Goal: Contribute content

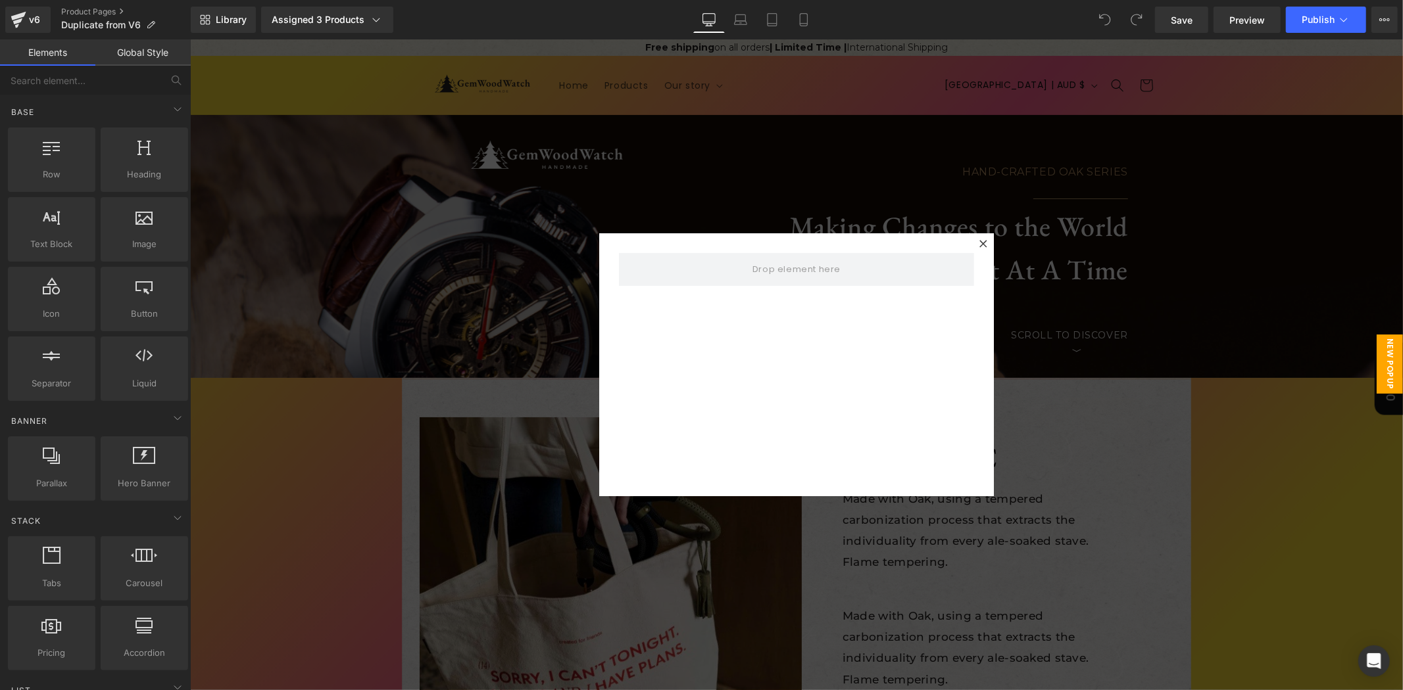
click at [441, 271] on div at bounding box center [795, 364] width 1213 height 651
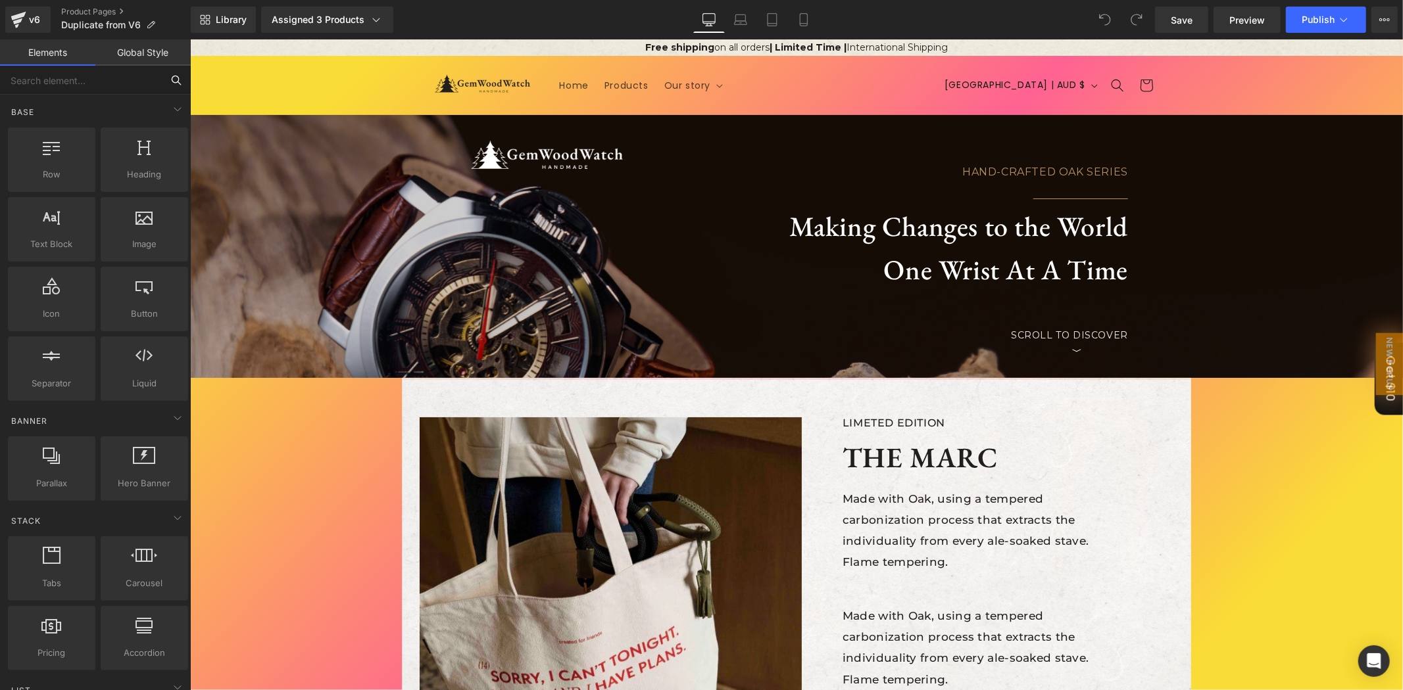
click at [113, 83] on input "text" at bounding box center [81, 80] width 162 height 29
type input "liquis"
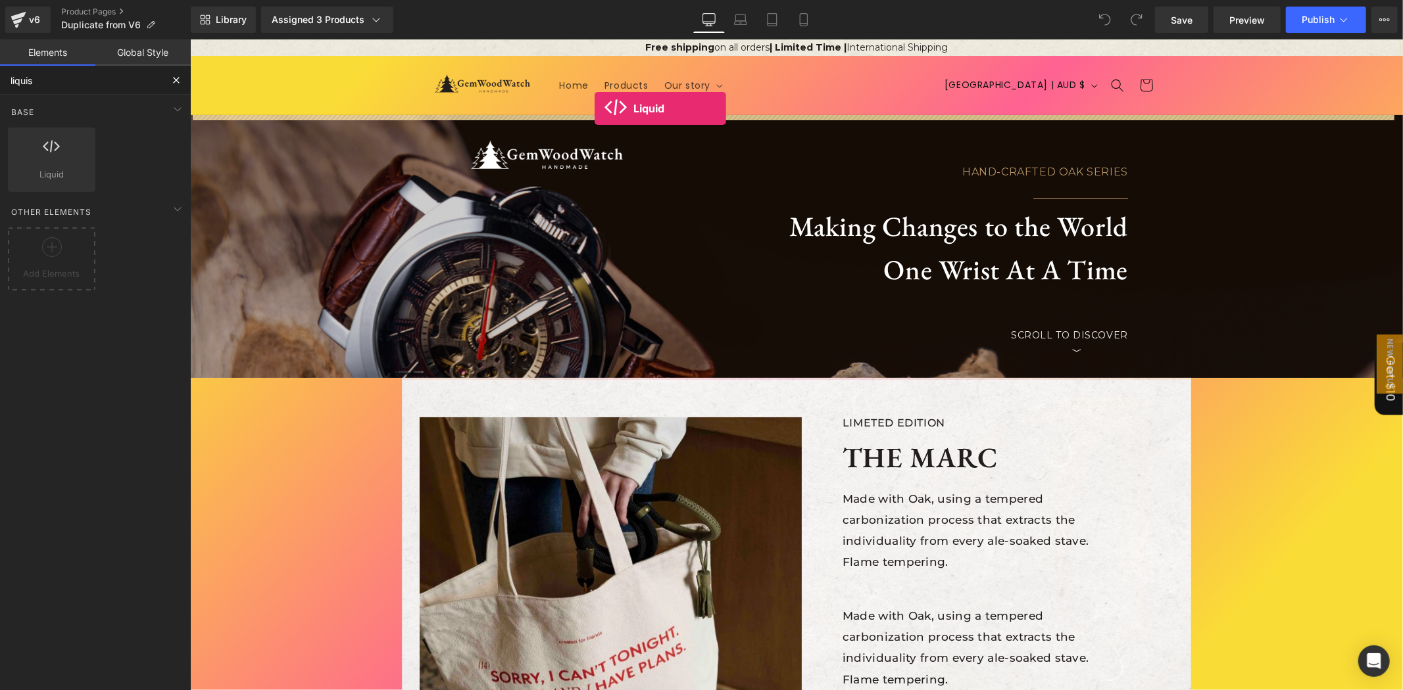
drag, startPoint x: 211, startPoint y: 192, endPoint x: 594, endPoint y: 108, distance: 391.9
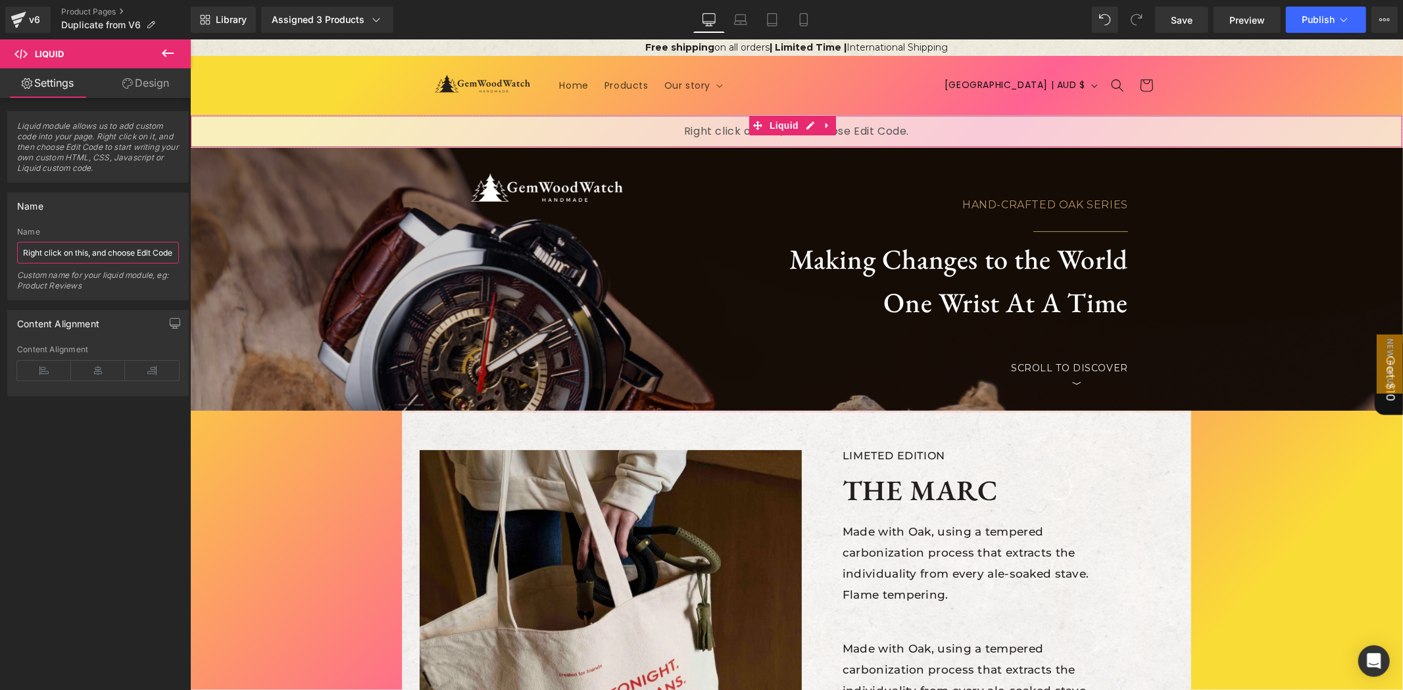
click at [93, 253] on input "Right click on this, and choose Edit Code." at bounding box center [98, 253] width 162 height 22
click at [807, 126] on div "Liquid" at bounding box center [795, 130] width 1213 height 33
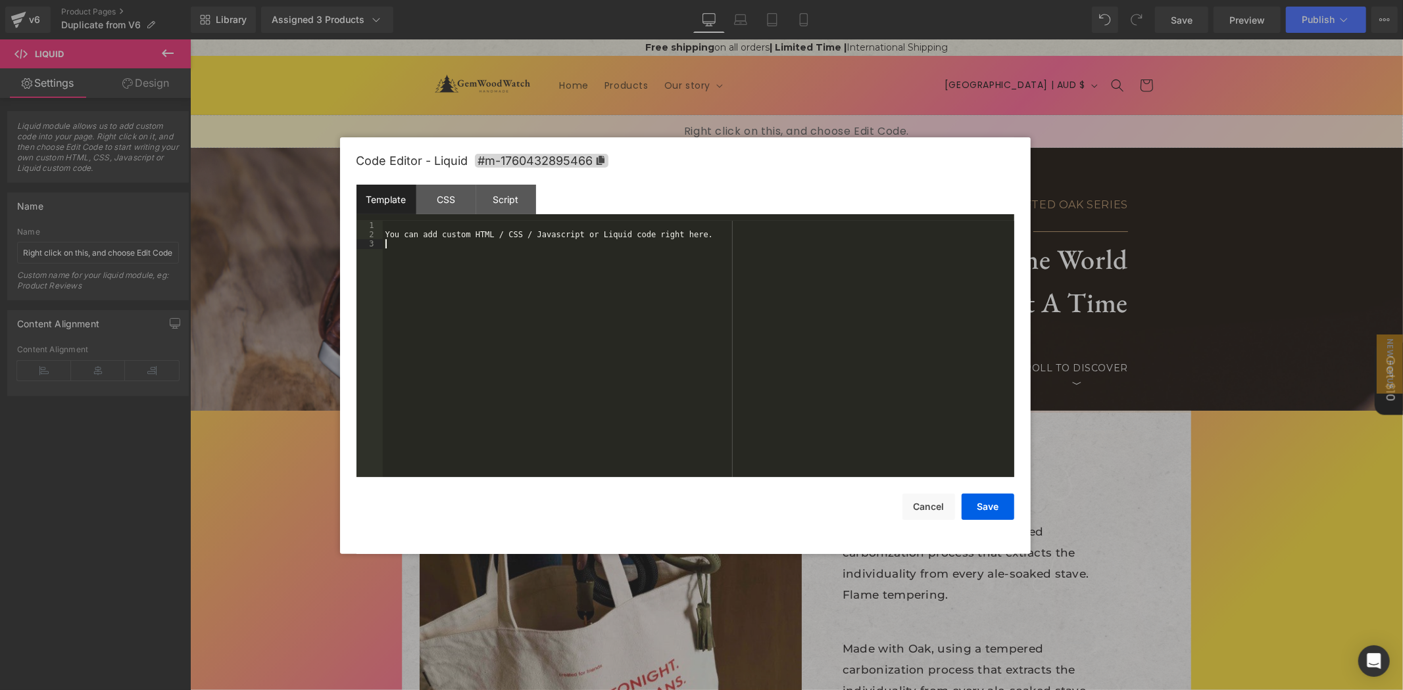
click at [618, 274] on div "You can add custom HTML / CSS / Javascript or Liquid code right here." at bounding box center [698, 359] width 631 height 276
click at [625, 271] on div "You can add custom HTML / CSS / Javascript or Liquid code right here." at bounding box center [698, 359] width 631 height 276
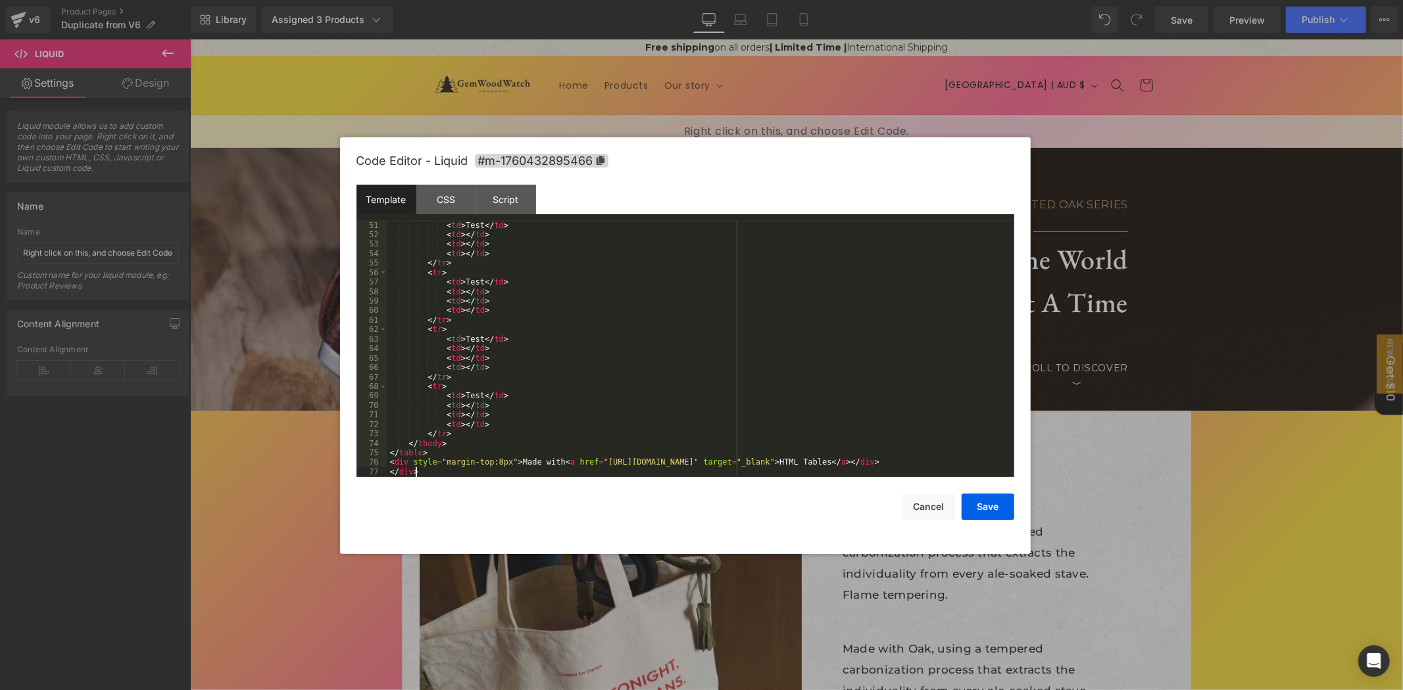
scroll to position [475, 0]
click at [983, 507] on button "Save" at bounding box center [987, 507] width 53 height 26
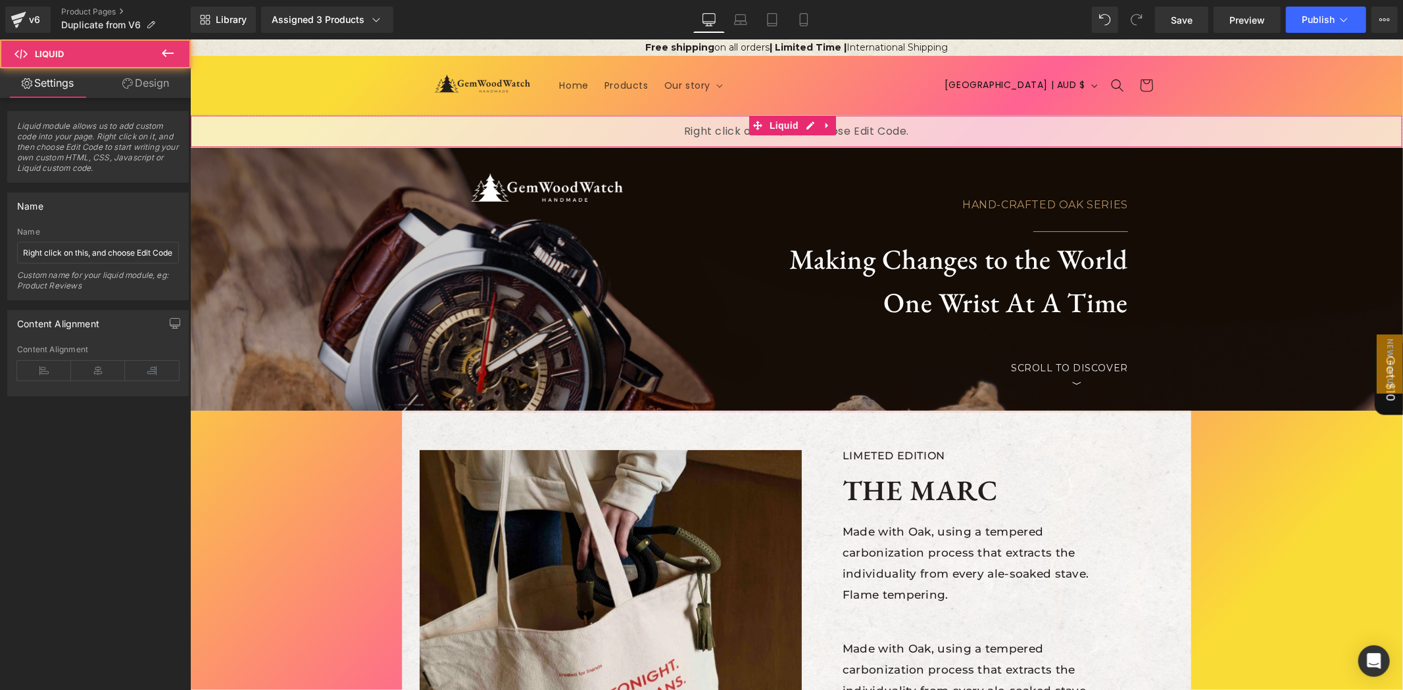
click at [682, 133] on div "Liquid" at bounding box center [795, 130] width 1213 height 33
click at [806, 126] on div "Liquid" at bounding box center [795, 130] width 1213 height 33
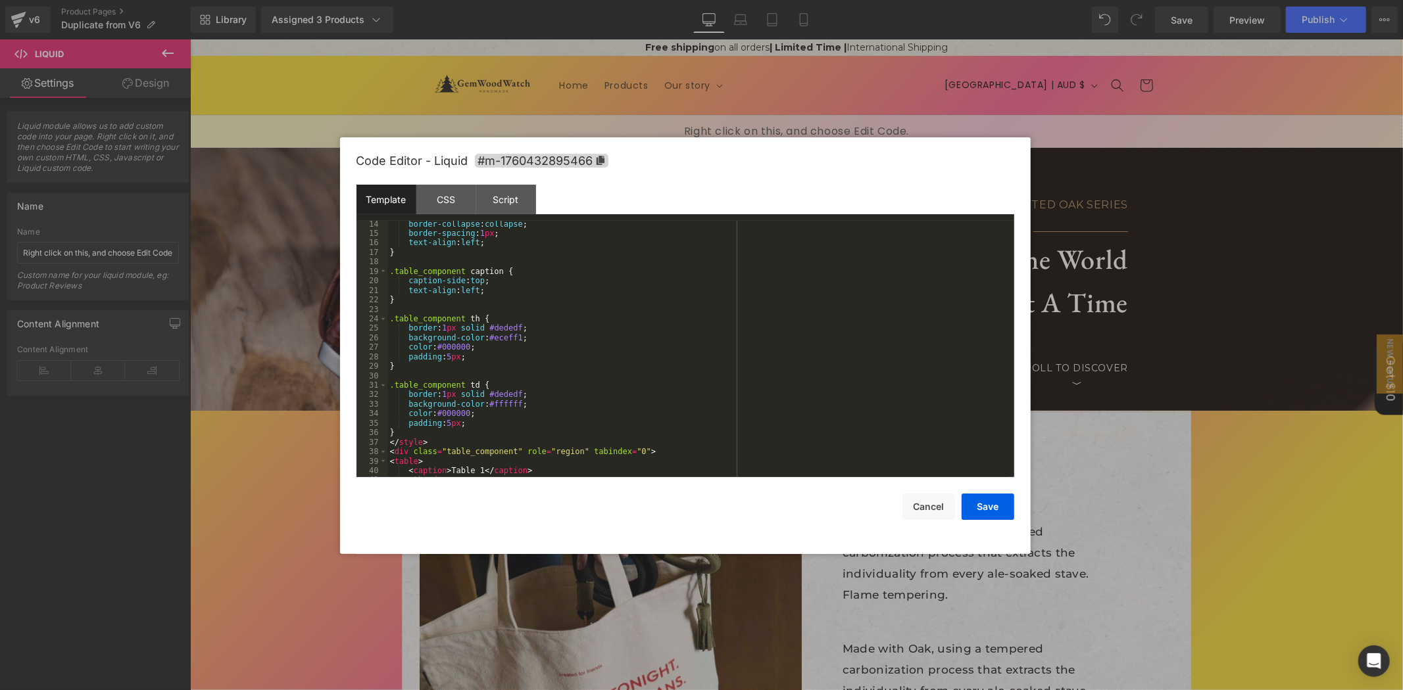
scroll to position [0, 0]
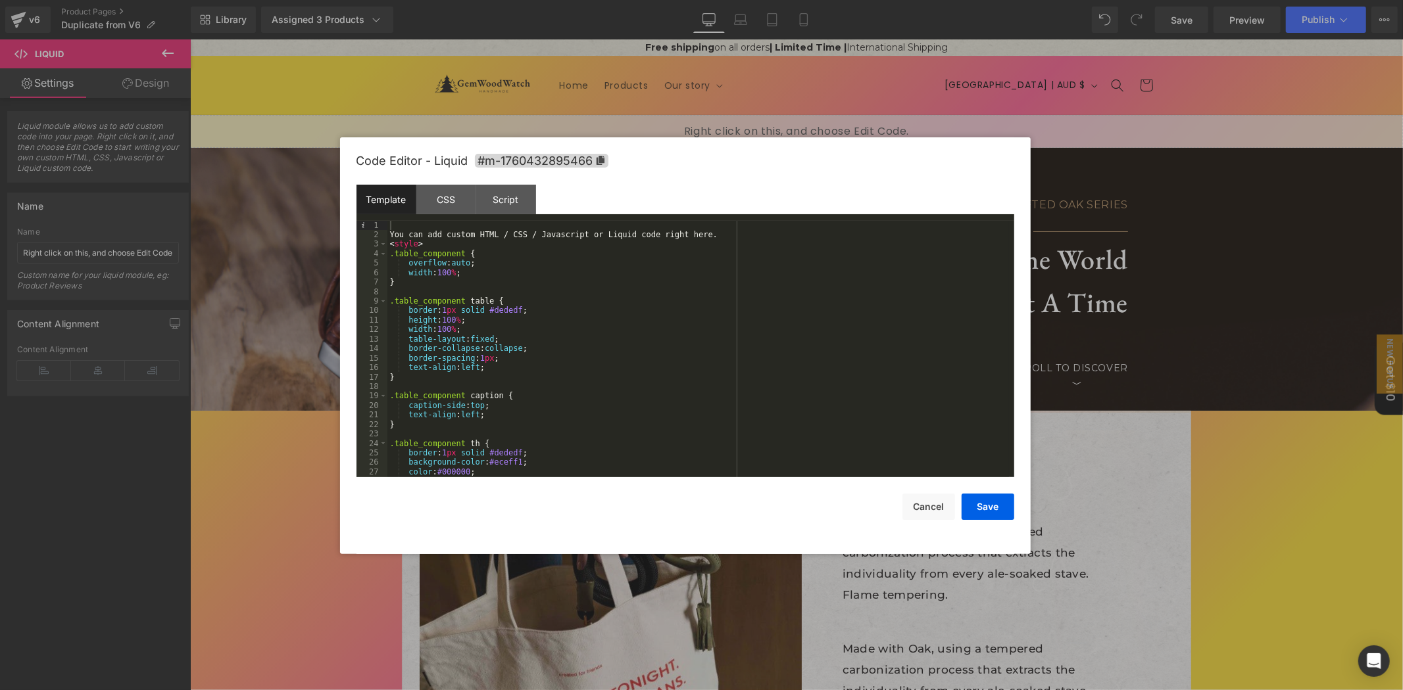
click at [586, 237] on div "You can add custom HTML / CSS / Javascript or Liquid code right here. < style >…" at bounding box center [697, 359] width 621 height 276
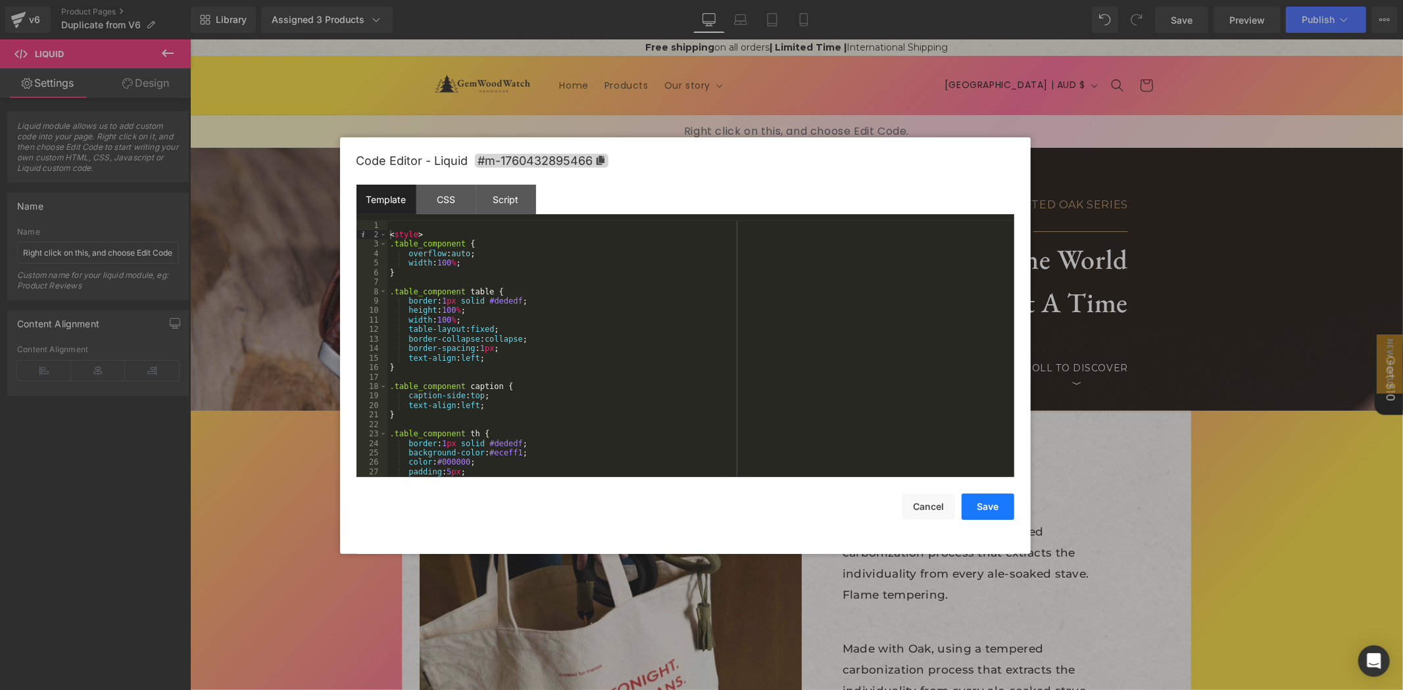
click at [985, 515] on button "Save" at bounding box center [987, 507] width 53 height 26
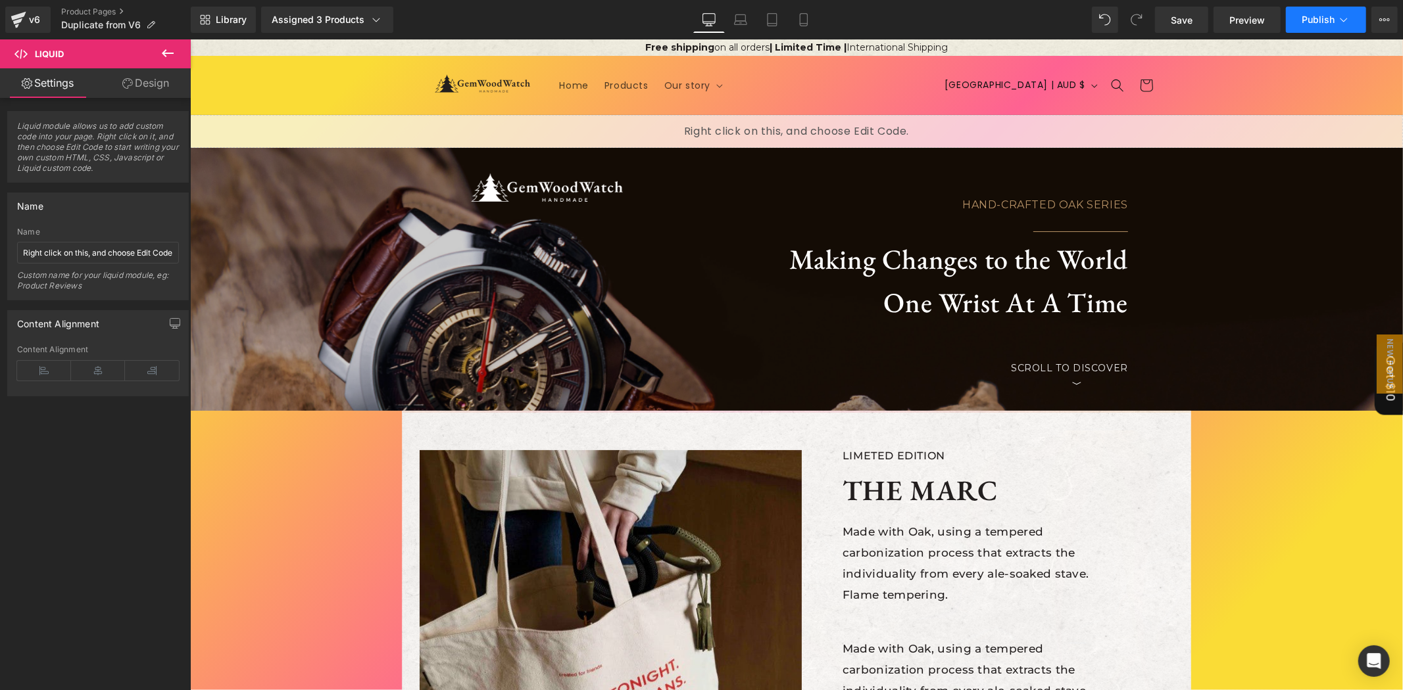
click at [1312, 14] on span "Publish" at bounding box center [1317, 19] width 33 height 11
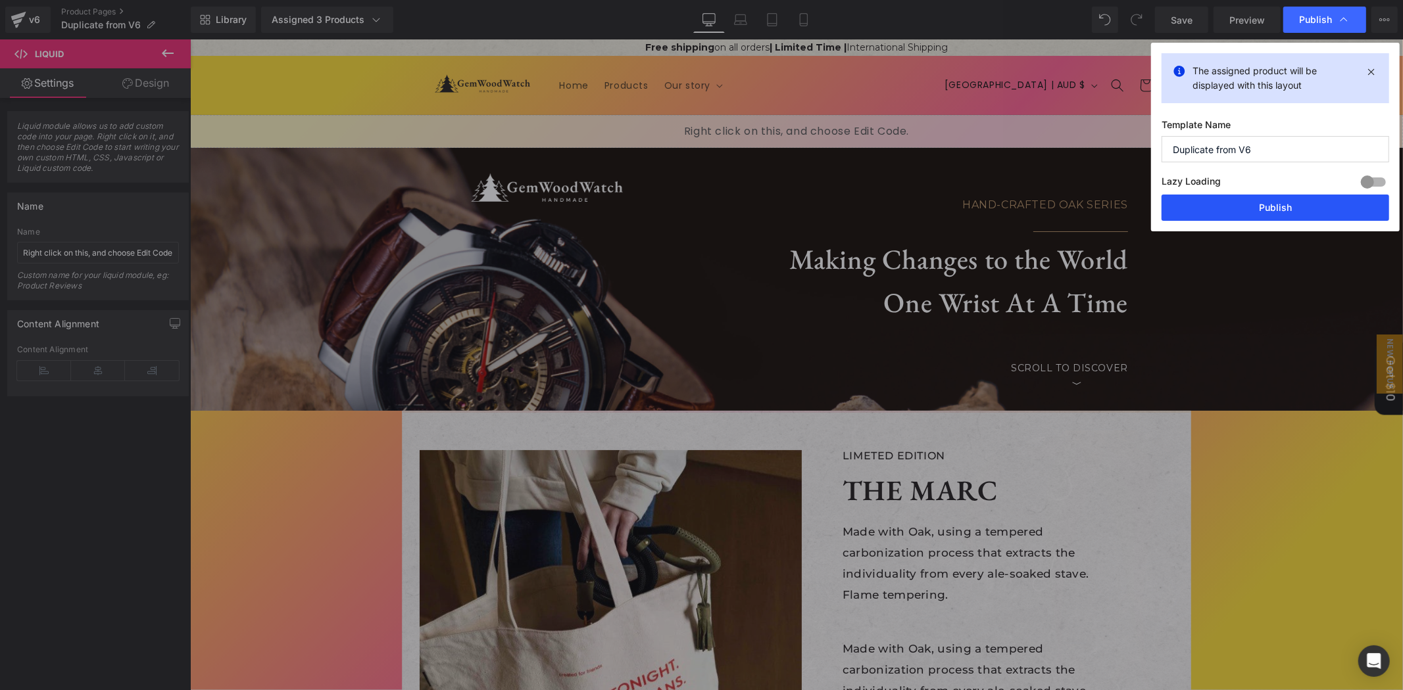
click at [1206, 205] on button "Publish" at bounding box center [1275, 208] width 228 height 26
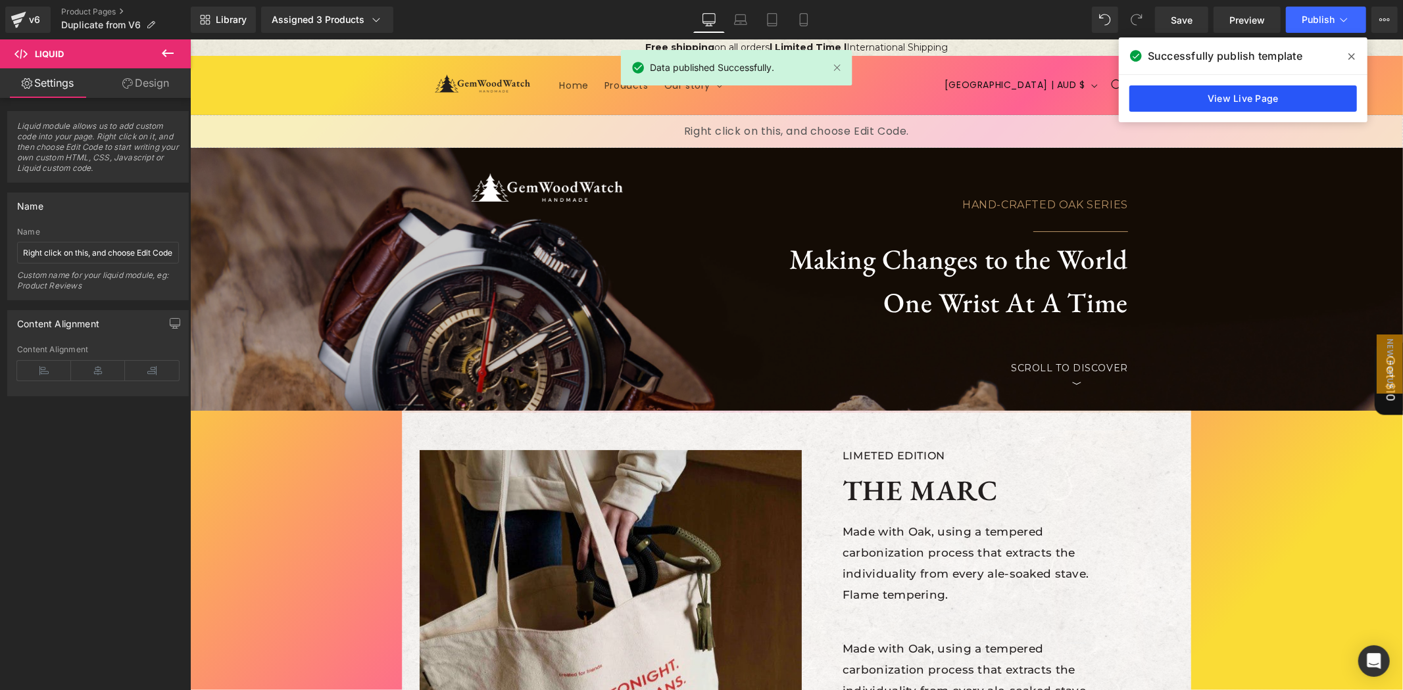
click at [1215, 95] on link "View Live Page" at bounding box center [1243, 98] width 228 height 26
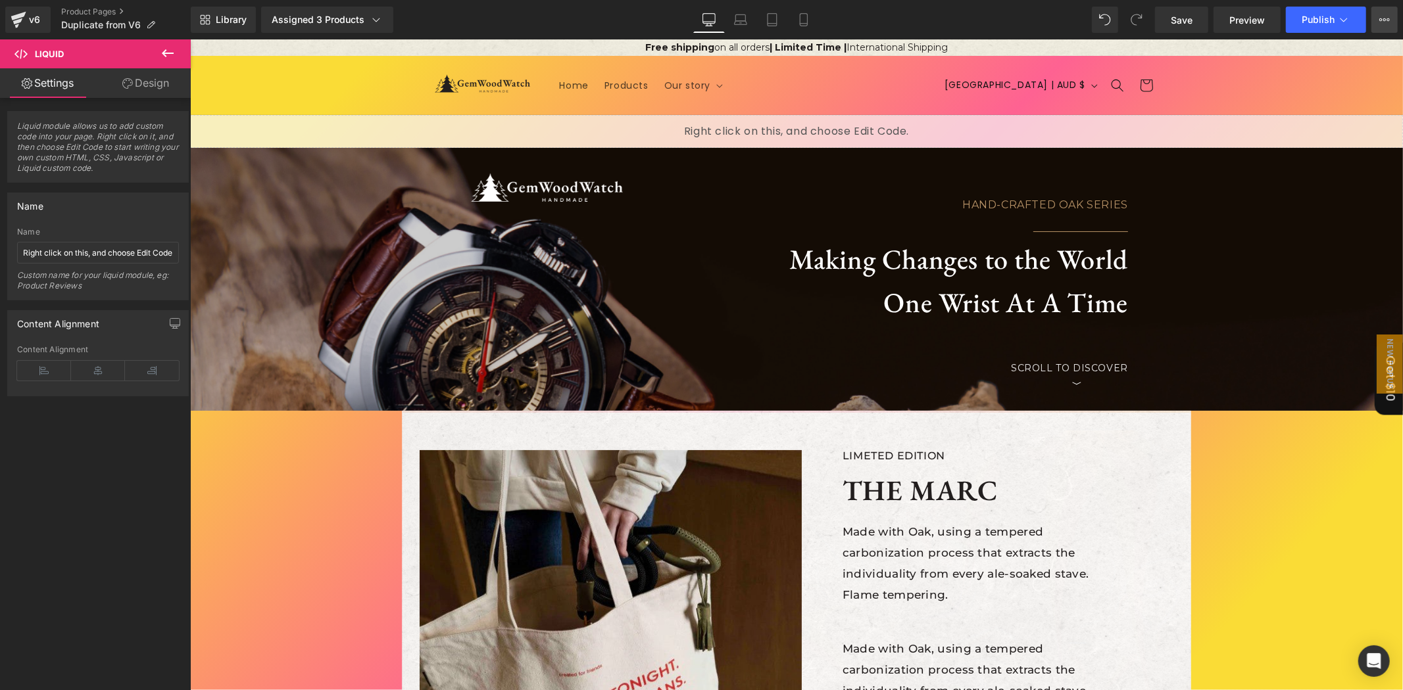
click at [1388, 22] on icon at bounding box center [1384, 19] width 11 height 11
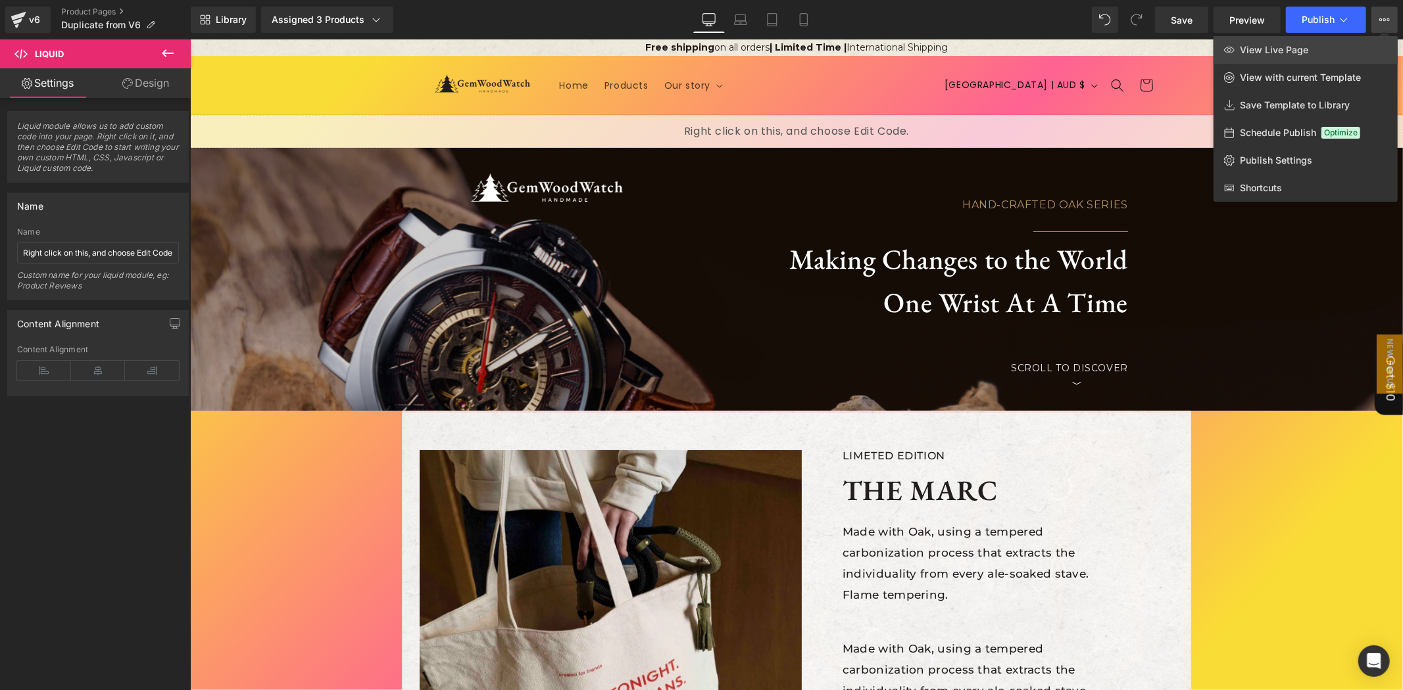
click at [1319, 51] on link "View Live Page" at bounding box center [1305, 50] width 184 height 28
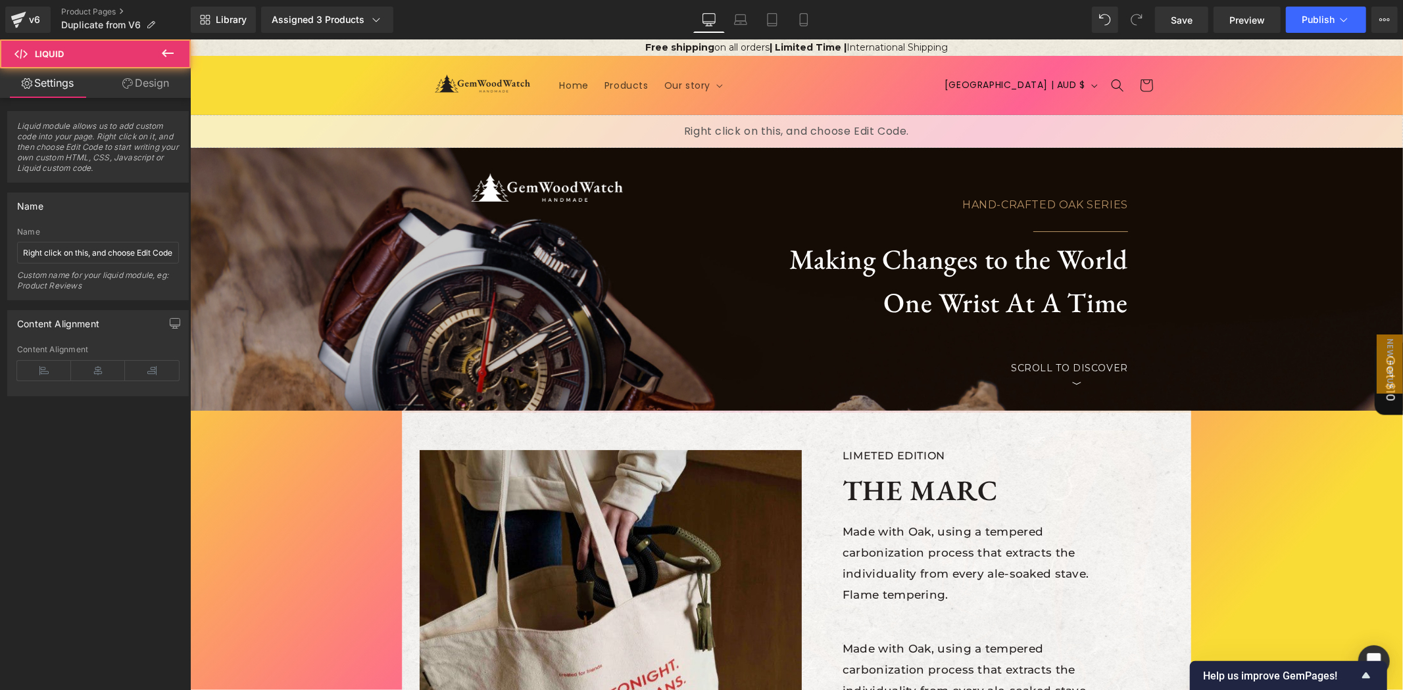
click at [652, 142] on div "Liquid" at bounding box center [795, 130] width 1213 height 33
click at [807, 123] on div "Liquid" at bounding box center [795, 130] width 1213 height 33
click at [807, 122] on div "Liquid" at bounding box center [795, 130] width 1213 height 33
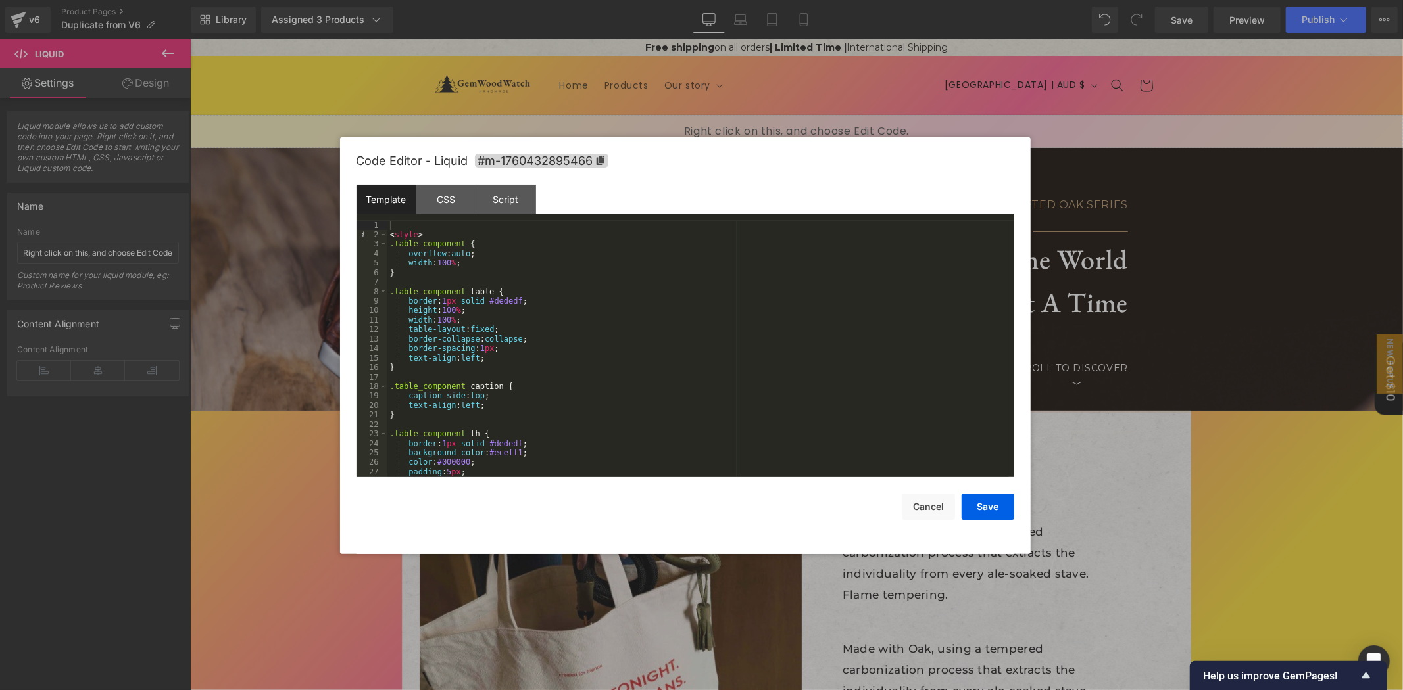
drag, startPoint x: 1280, startPoint y: 66, endPoint x: 1080, endPoint y: 1, distance: 210.0
click at [1280, 66] on div at bounding box center [701, 345] width 1403 height 690
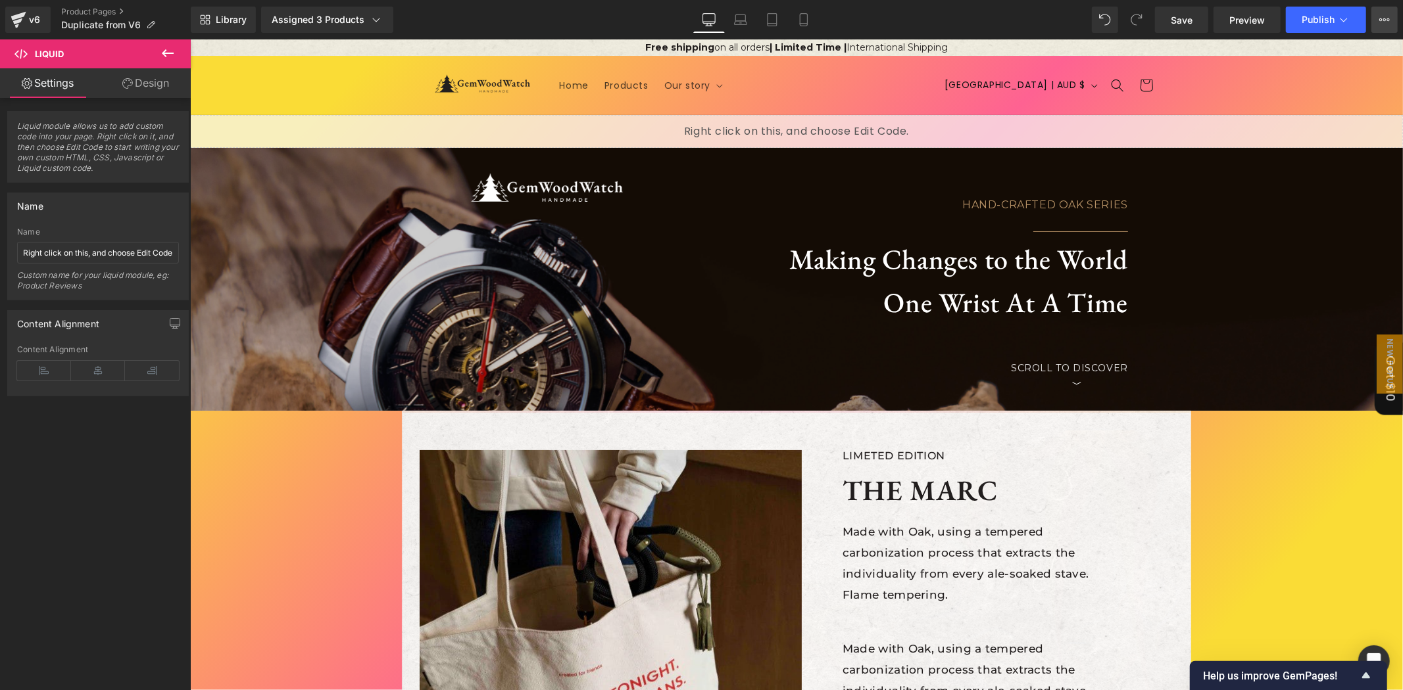
click at [1386, 18] on icon at bounding box center [1384, 19] width 11 height 11
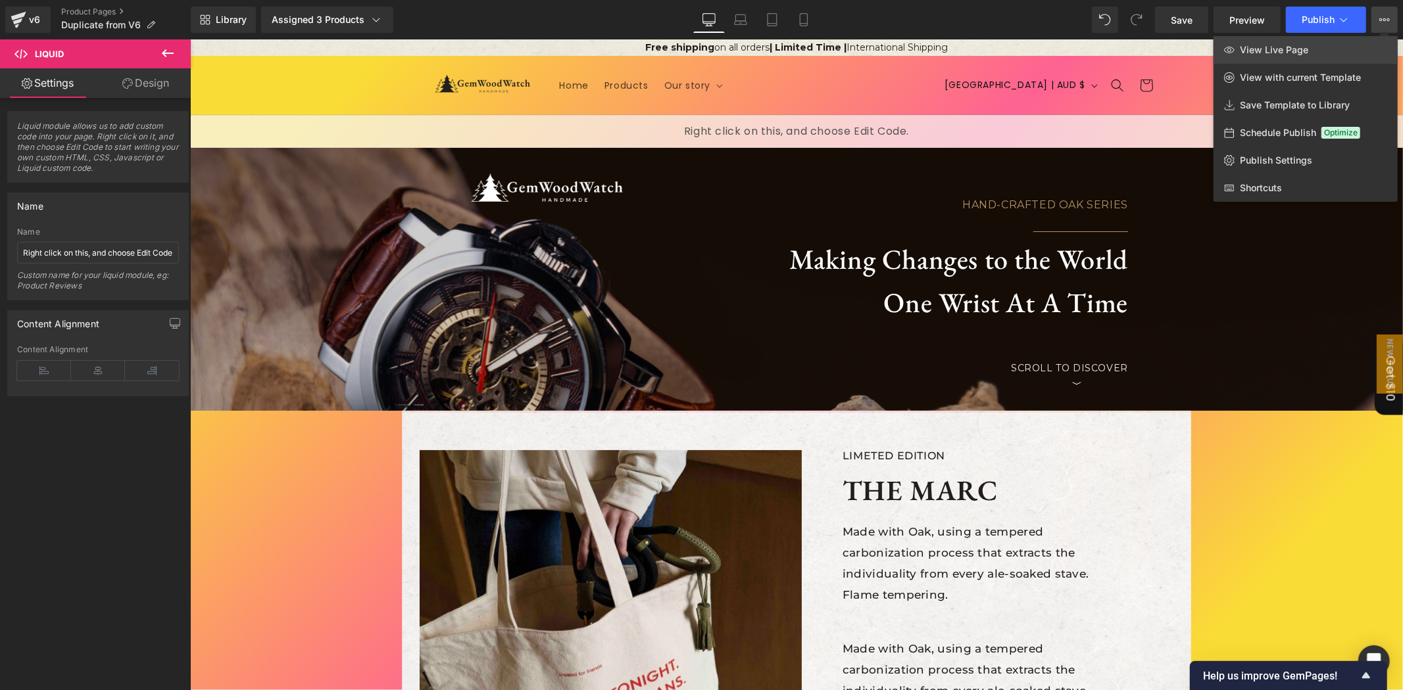
click at [1318, 51] on link "View Live Page" at bounding box center [1305, 50] width 184 height 28
